Goal: Task Accomplishment & Management: Use online tool/utility

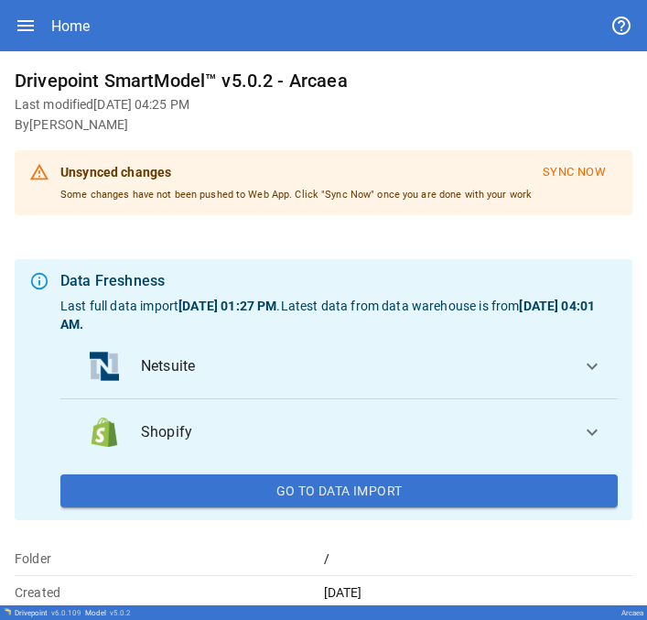
click at [4, 237] on div "Drivepoint SmartModel™ v5.0.2 - Arcaea Last modified Oct 10, 2025 04:25 PM By J…" at bounding box center [323, 328] width 647 height 554
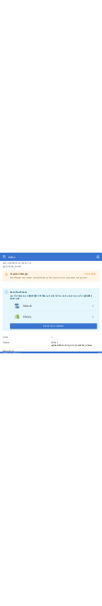
scroll to position [63, 0]
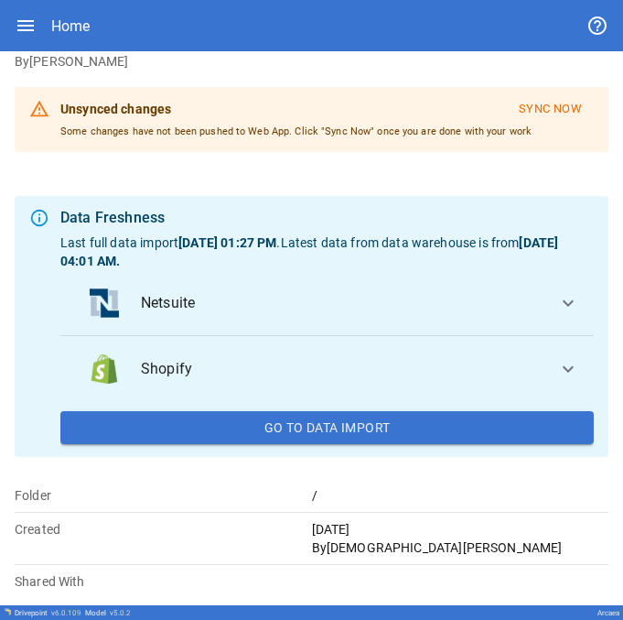
click at [557, 308] on span "expand_more" at bounding box center [568, 303] width 22 height 22
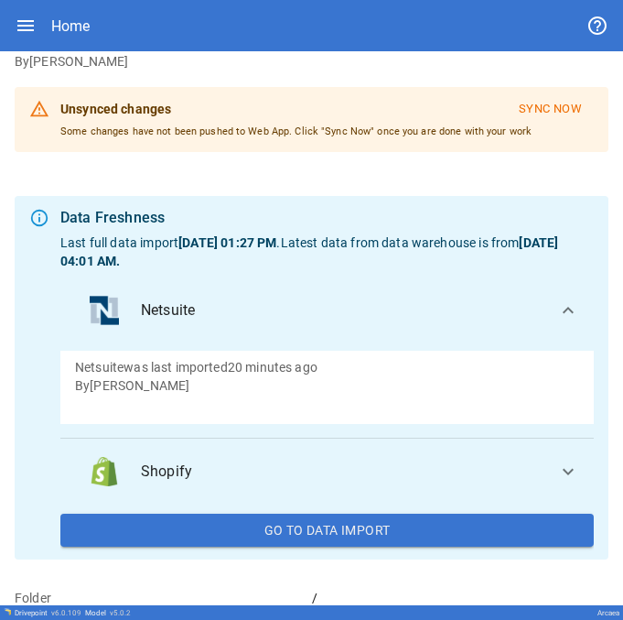
click at [308, 373] on p "Netsuite was last imported 20 minutes ago" at bounding box center [327, 367] width 504 height 18
click at [291, 356] on div "Netsuite was last imported 20 minutes ago By Jaithra Koritala" at bounding box center [327, 387] width 534 height 73
click at [272, 389] on p "By Jaithra Koritala" at bounding box center [327, 385] width 504 height 18
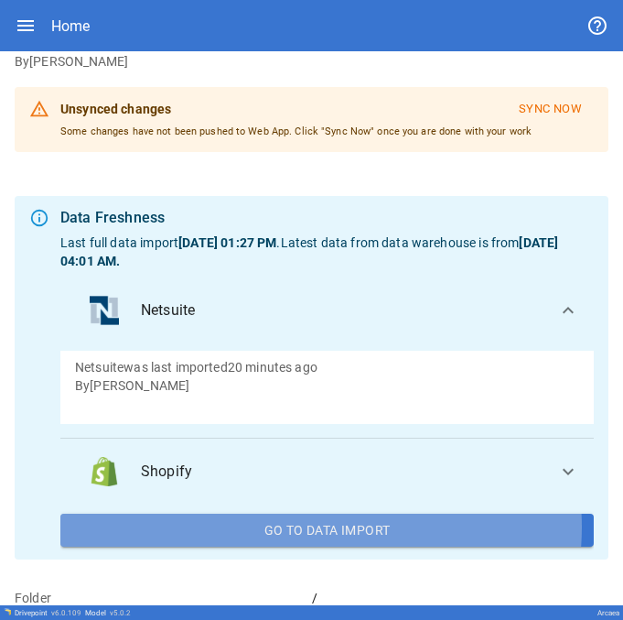
click at [309, 526] on button "Go To Data Import" at bounding box center [327, 530] width 534 height 33
